Goal: Navigation & Orientation: Understand site structure

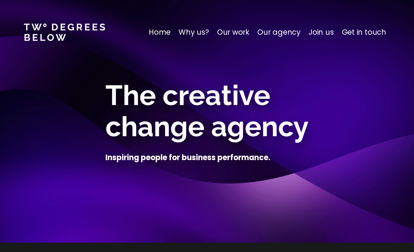
click at [163, 37] on p "Home" at bounding box center [160, 32] width 22 height 11
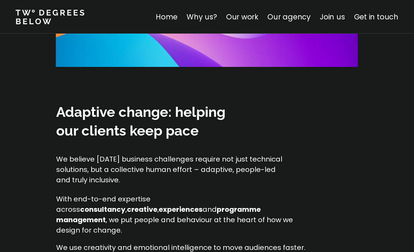
scroll to position [104, 0]
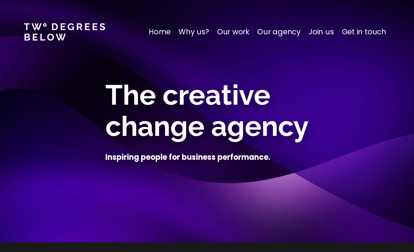
click at [237, 35] on p "Our work" at bounding box center [233, 32] width 32 height 11
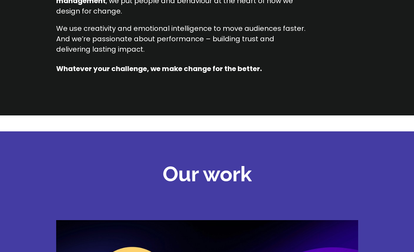
scroll to position [968, 0]
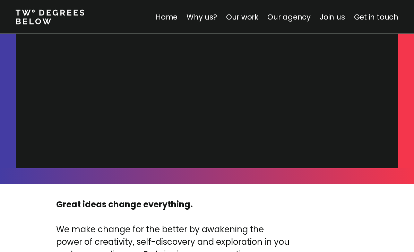
scroll to position [2187, 0]
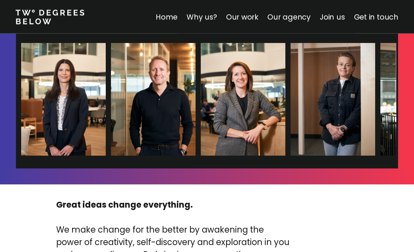
click at [379, 106] on img at bounding box center [421, 99] width 85 height 113
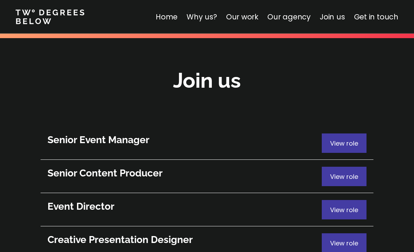
scroll to position [3749, 0]
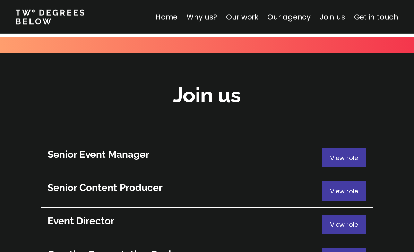
click at [19, 238] on div "Join us Senior Event Manager View role Senior Content Producer View role Event …" at bounding box center [207, 164] width 414 height 222
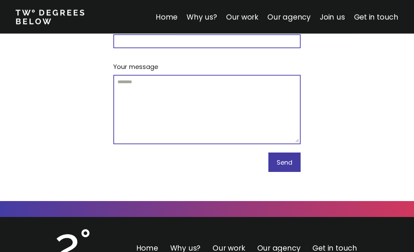
scroll to position [4304, 0]
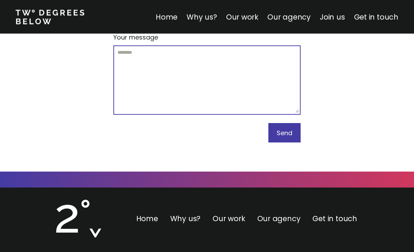
click at [271, 214] on link "Our agency" at bounding box center [278, 219] width 43 height 10
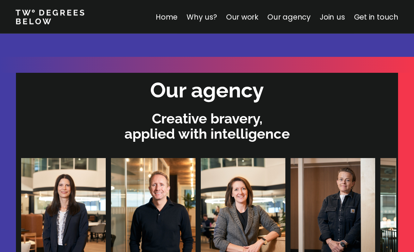
scroll to position [2068, 0]
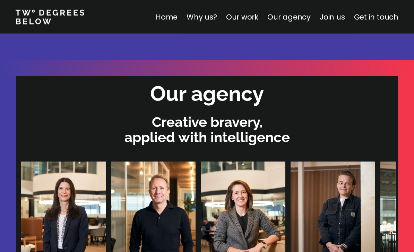
click at [184, 86] on h2 "Our agency" at bounding box center [207, 94] width 114 height 28
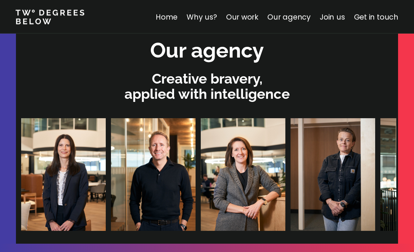
scroll to position [2130, 0]
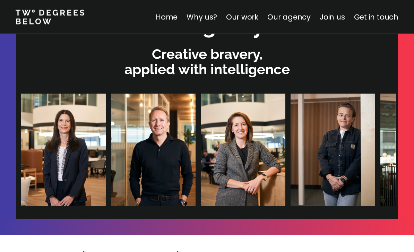
scroll to position [2134, 0]
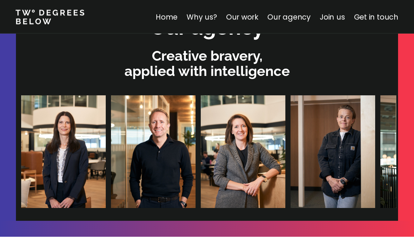
click at [409, 122] on div at bounding box center [406, 115] width 16 height 211
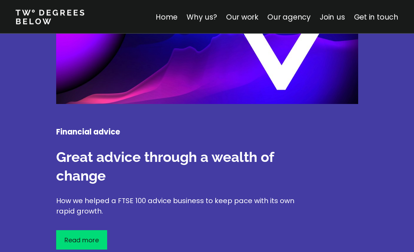
scroll to position [1814, 0]
